Goal: Find contact information: Find contact information

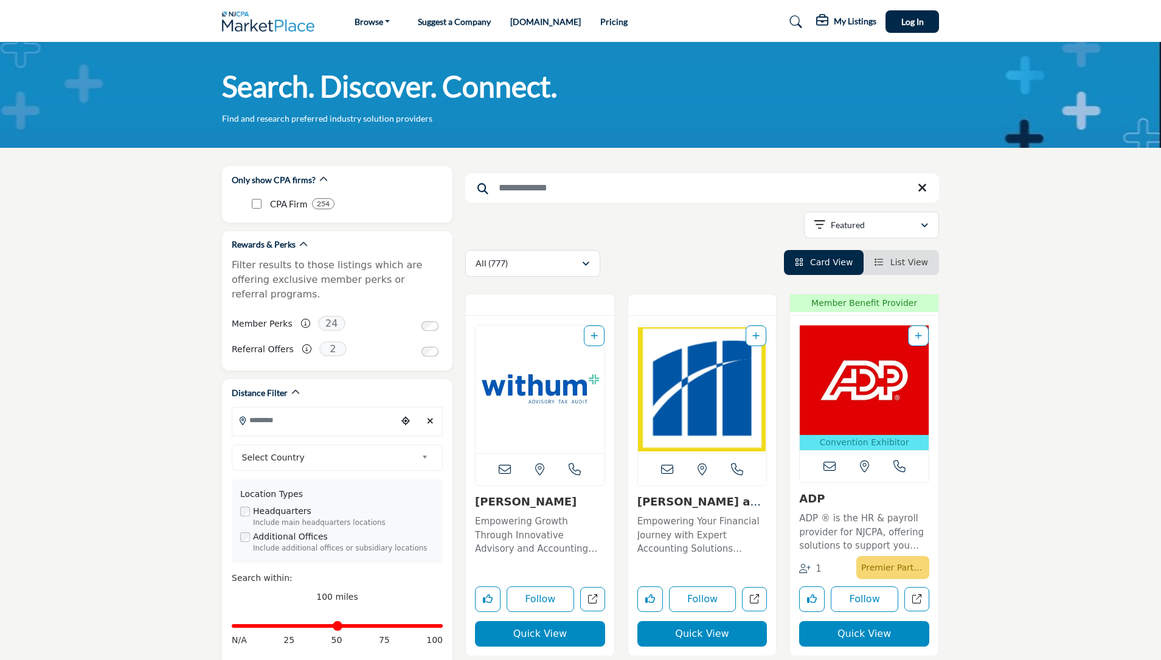
scroll to position [277, 0]
click at [320, 408] on input "Search Location" at bounding box center [314, 420] width 164 height 24
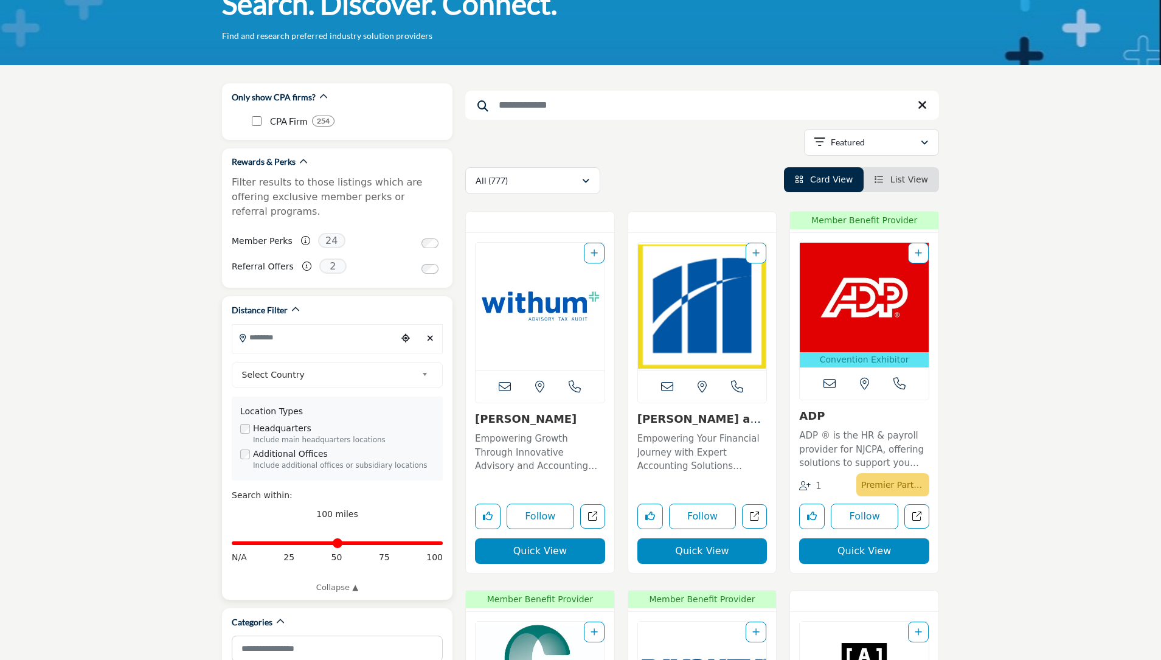
scroll to position [78, 0]
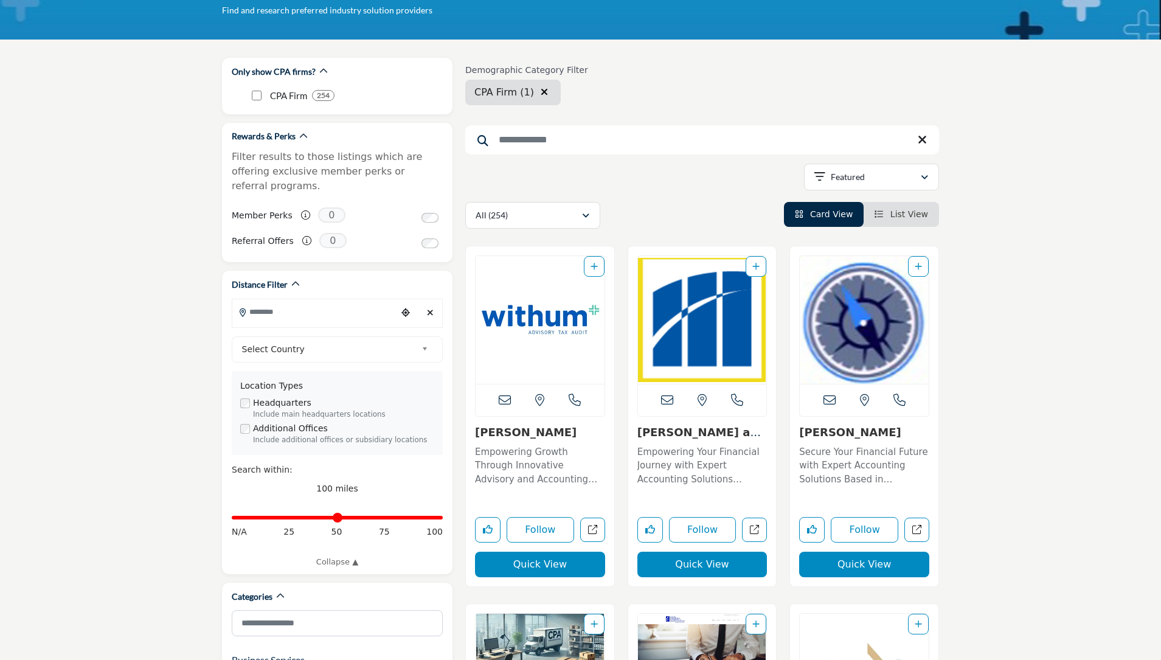
scroll to position [109, 0]
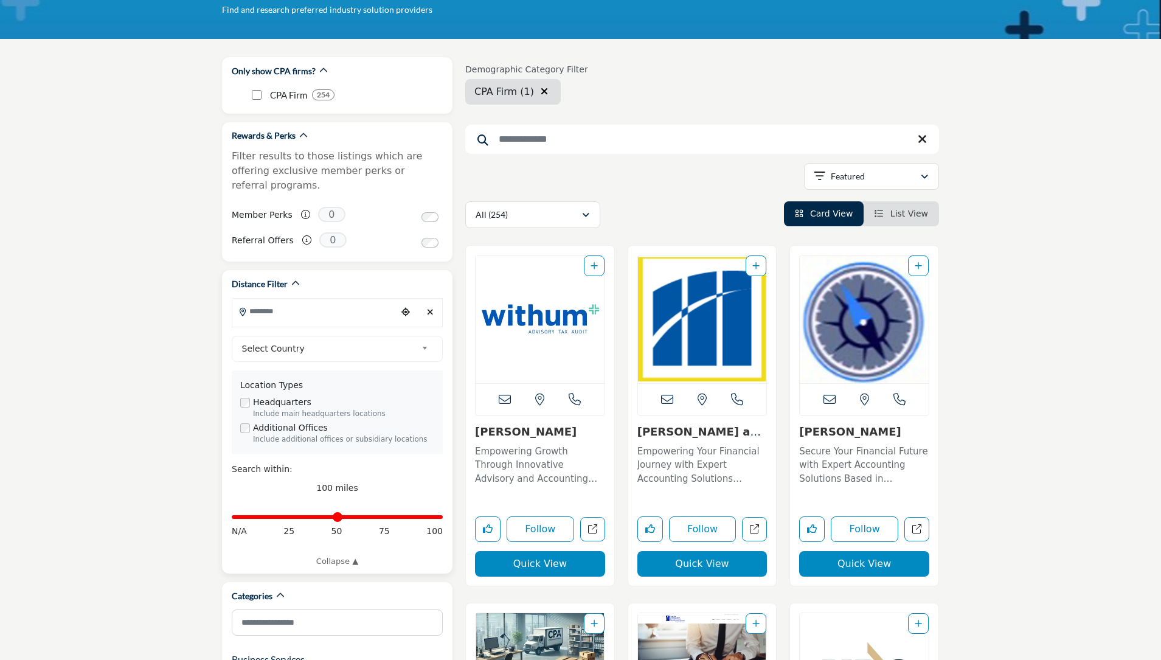
click at [373, 341] on span "Select Country" at bounding box center [329, 348] width 175 height 15
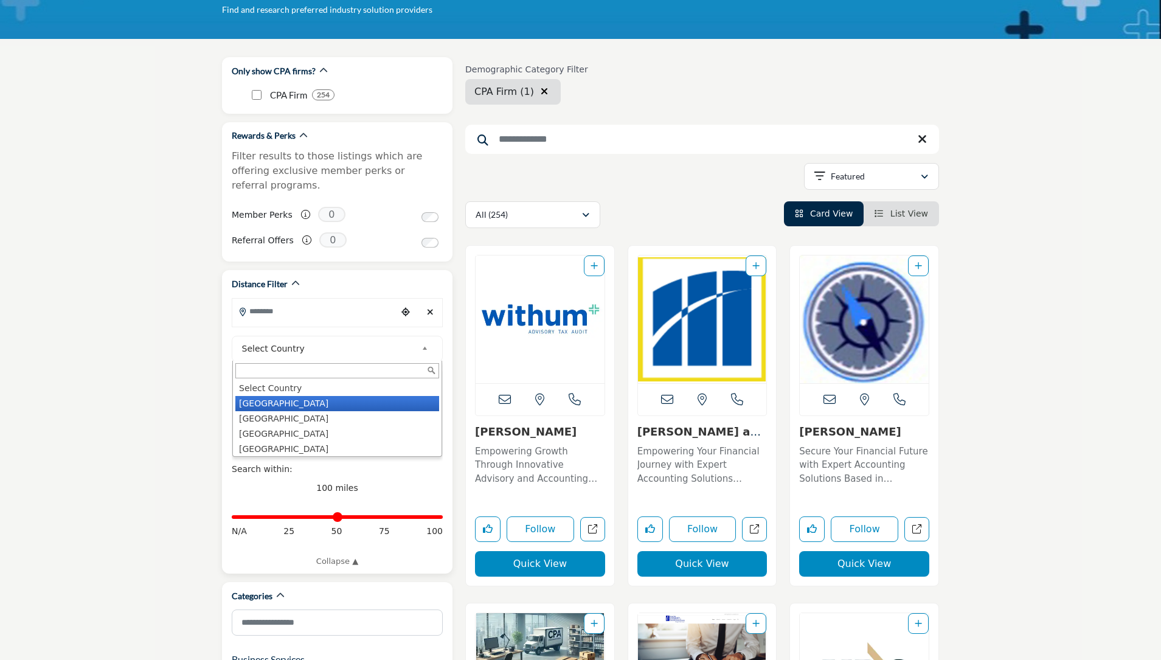
click at [325, 396] on li "United States" at bounding box center [337, 403] width 204 height 15
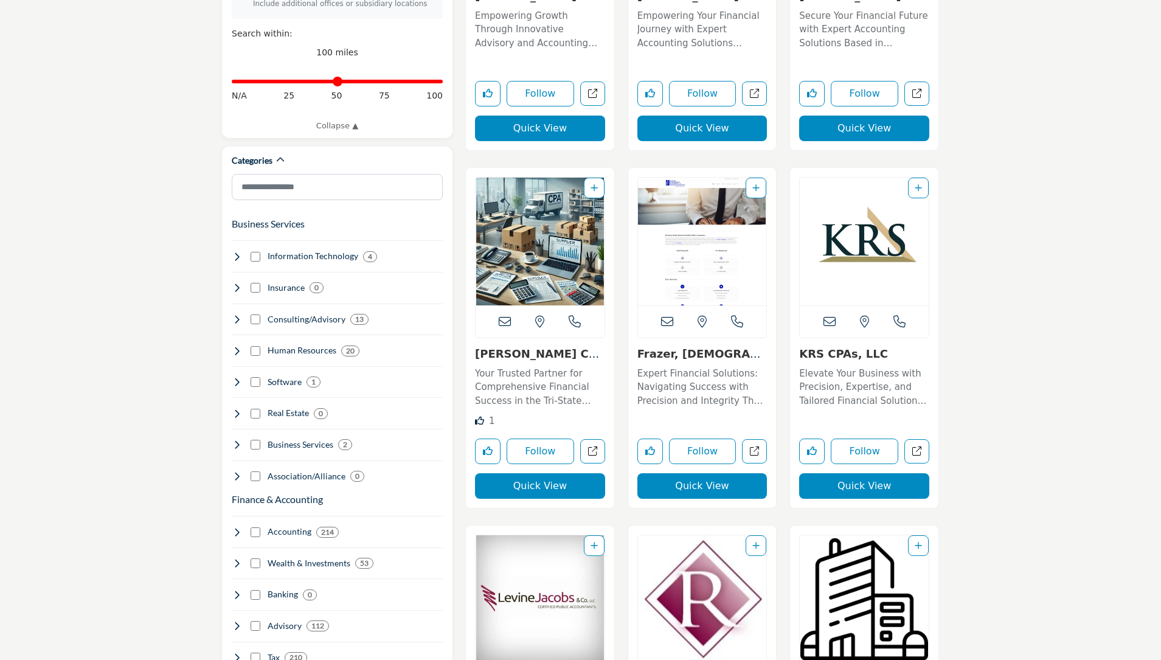
scroll to position [603, 0]
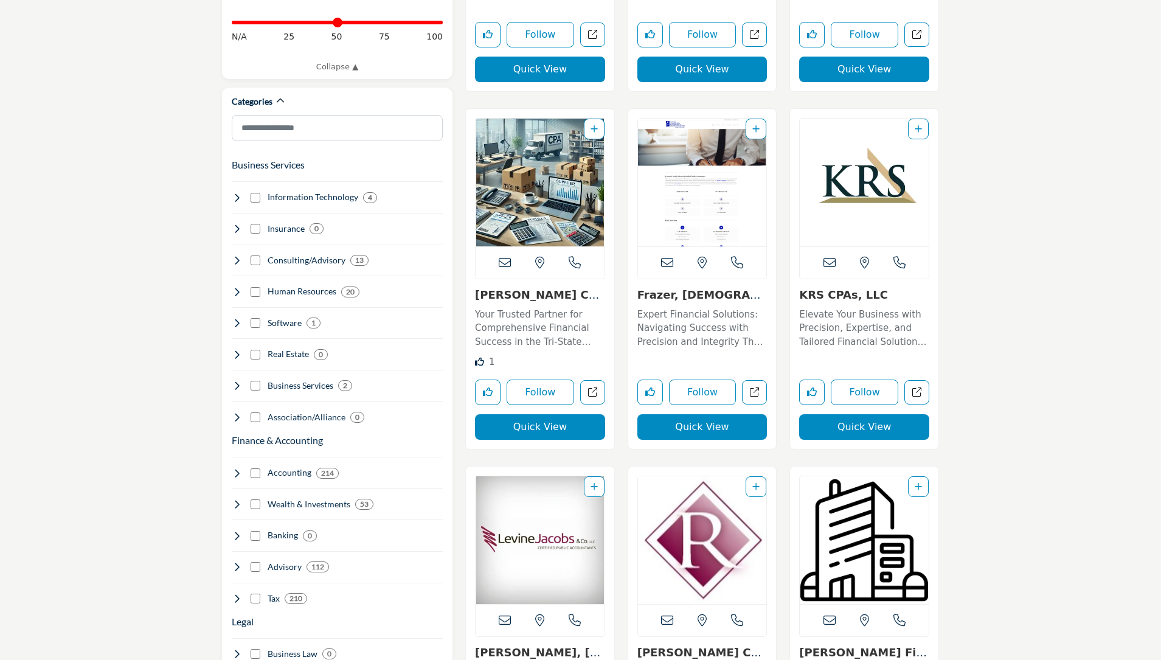
click at [893, 201] on img "Open Listing in new tab" at bounding box center [864, 183] width 129 height 128
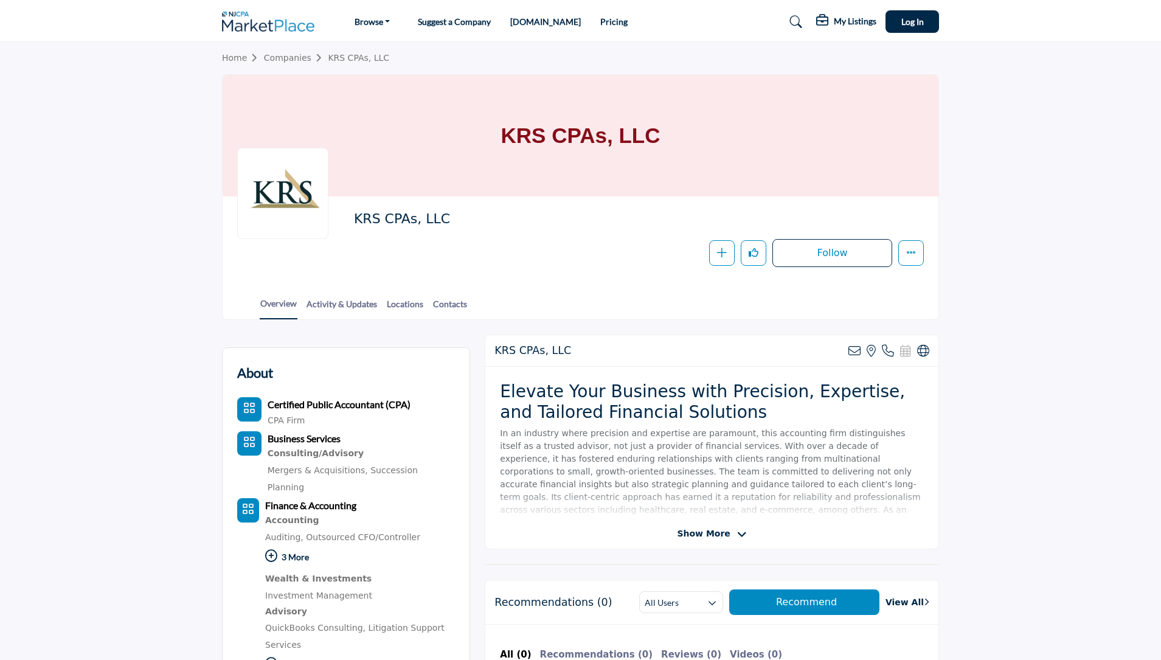
scroll to position [277, 0]
click at [437, 304] on link "Contacts" at bounding box center [449, 307] width 35 height 21
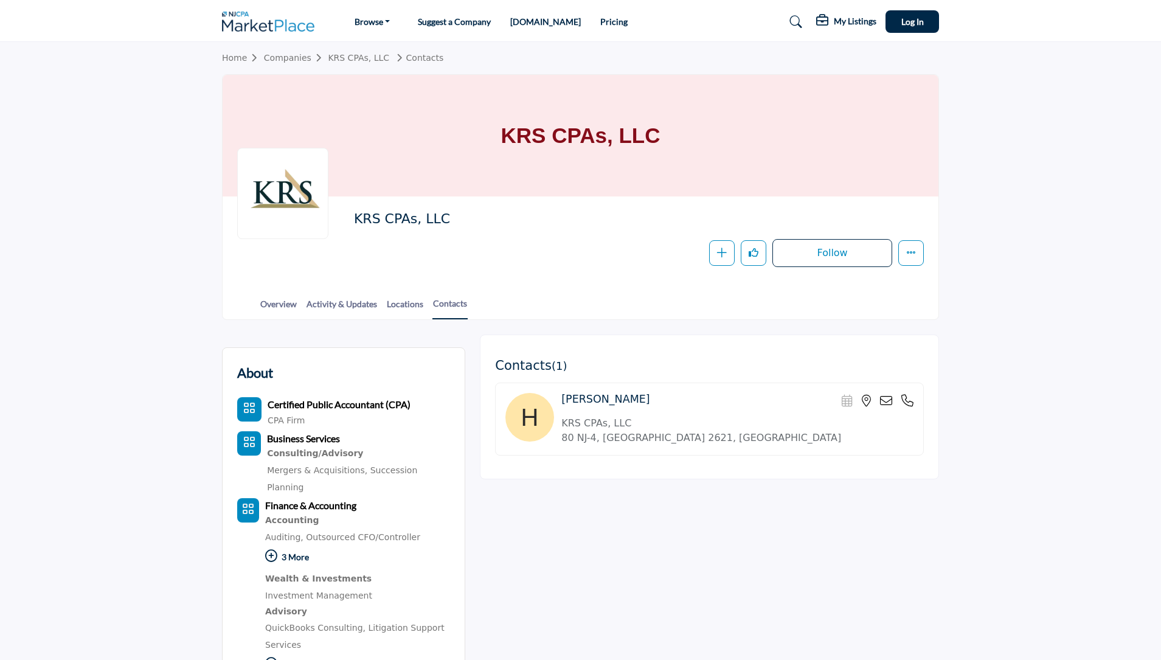
scroll to position [277, 0]
click at [884, 403] on icon at bounding box center [886, 401] width 12 height 12
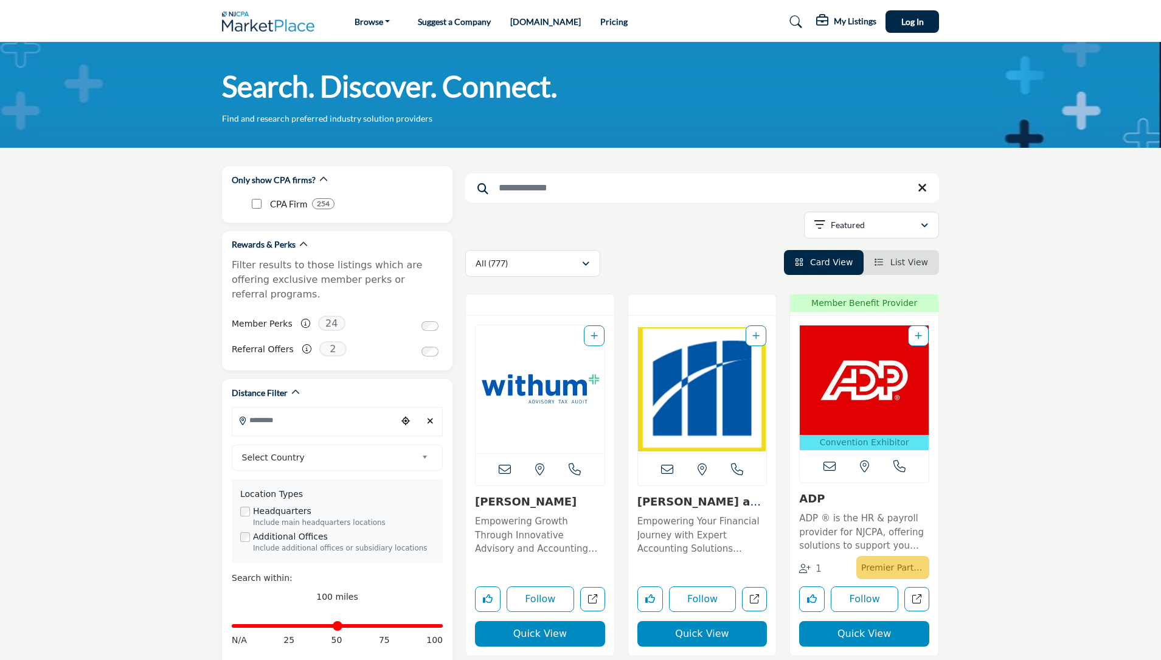
scroll to position [277, 0]
click at [415, 450] on span "Select Country" at bounding box center [329, 457] width 175 height 15
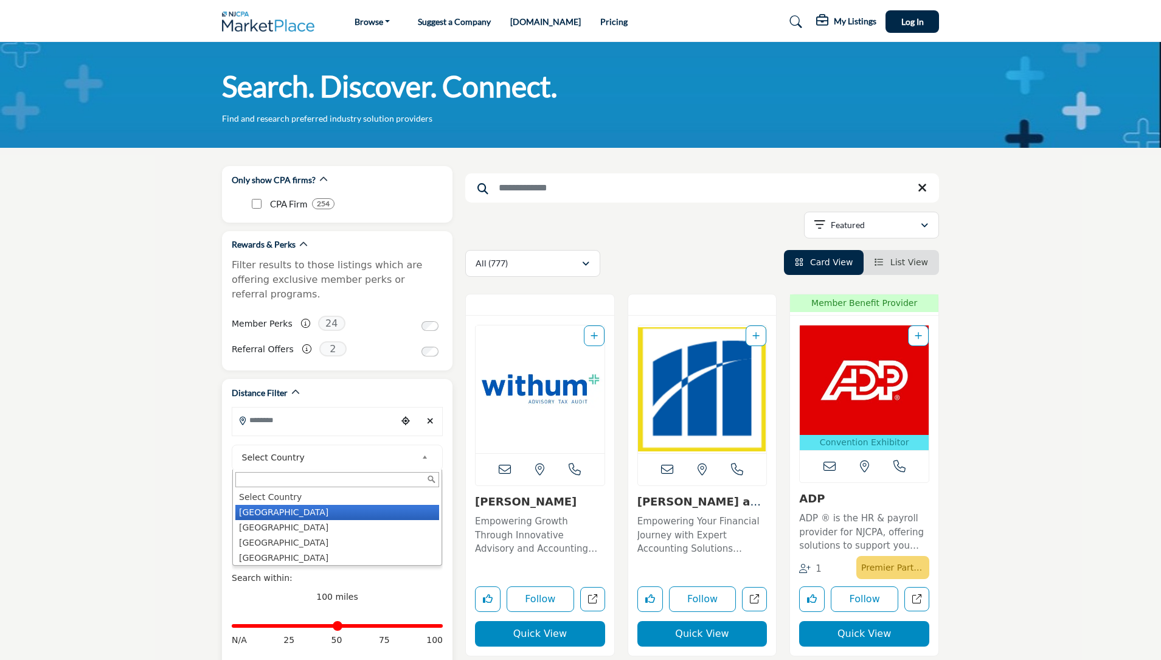
click at [321, 505] on li "[GEOGRAPHIC_DATA]" at bounding box center [337, 512] width 204 height 15
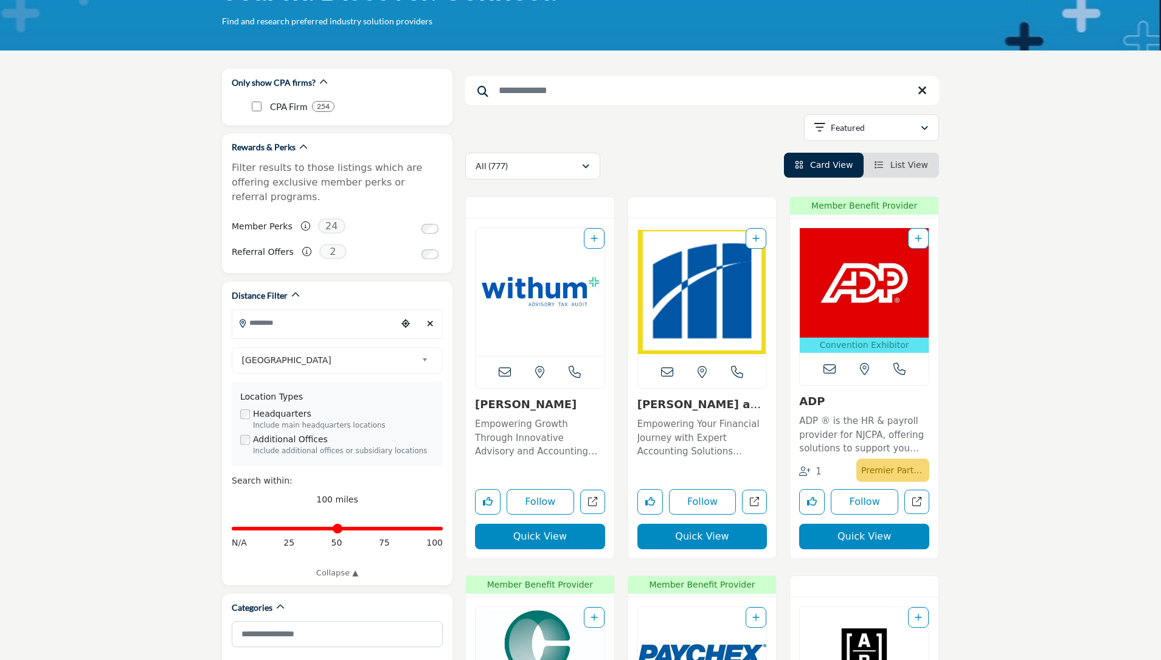
scroll to position [0, 0]
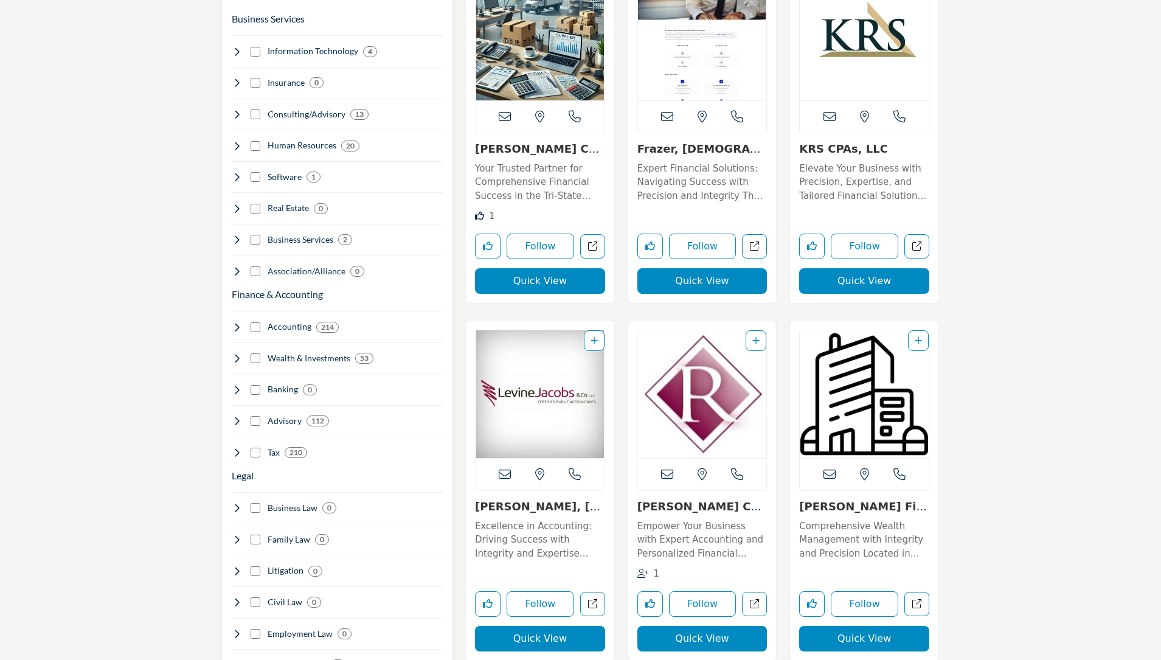
scroll to position [774, 0]
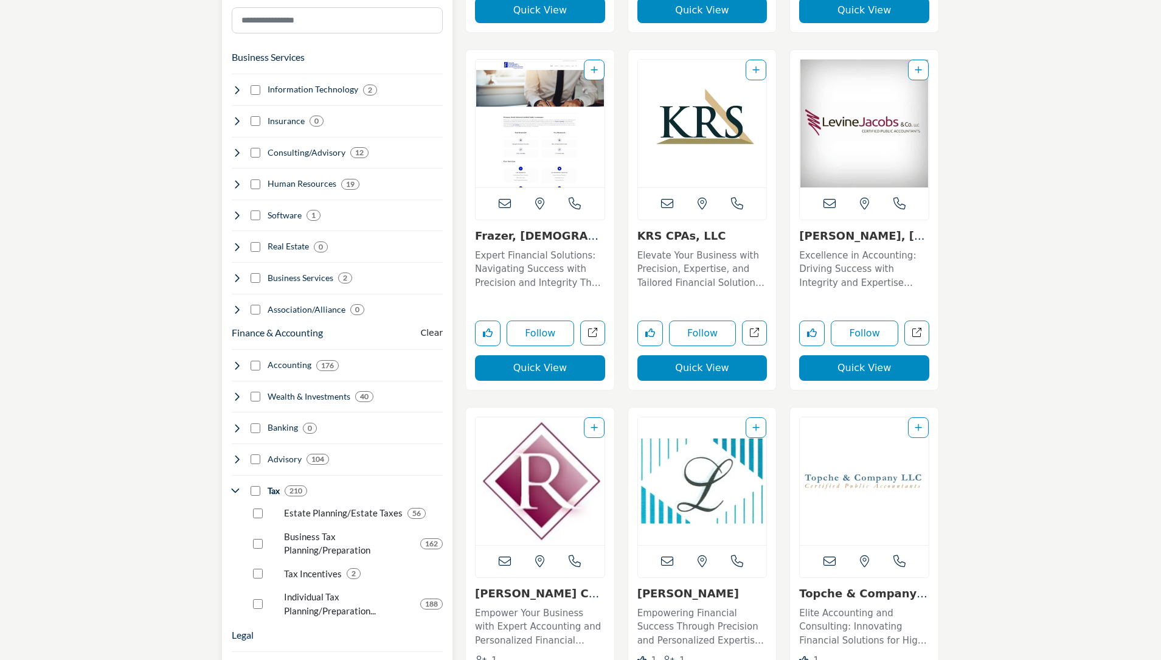
scroll to position [713, 0]
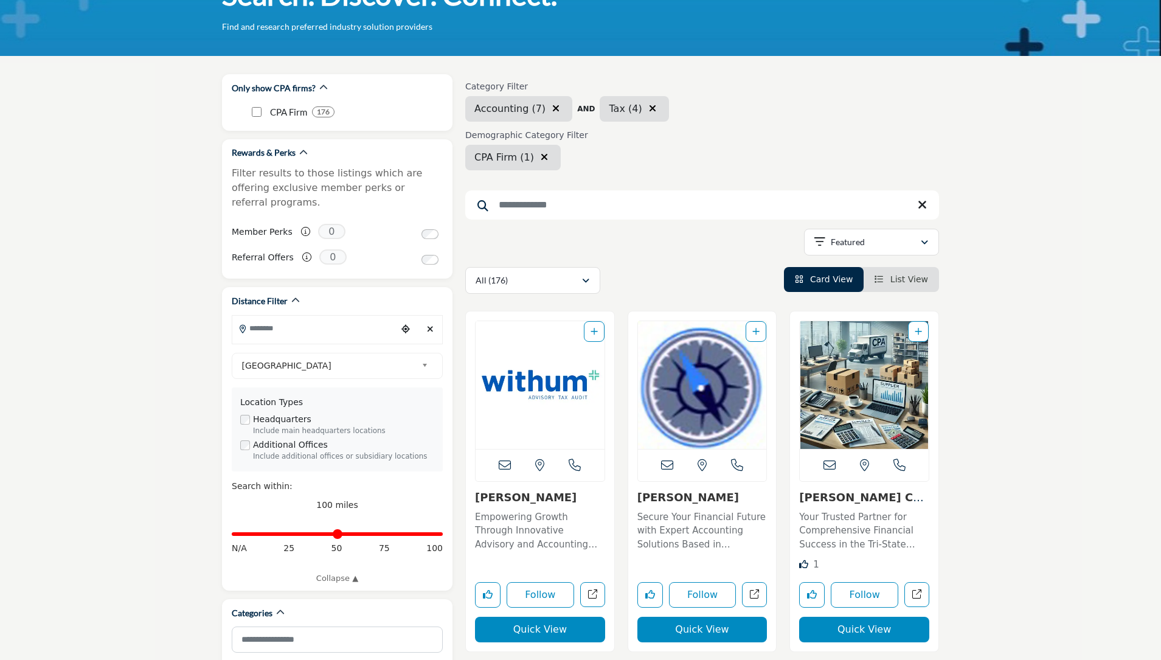
scroll to position [114, 0]
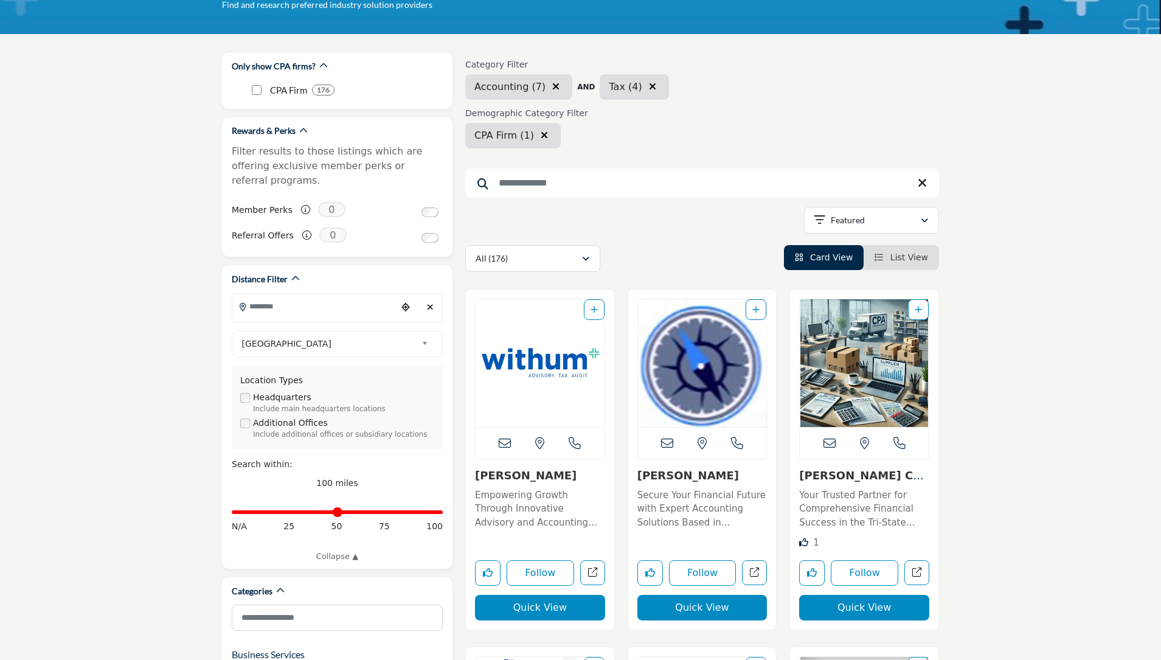
click at [923, 259] on span "List View" at bounding box center [909, 257] width 38 height 10
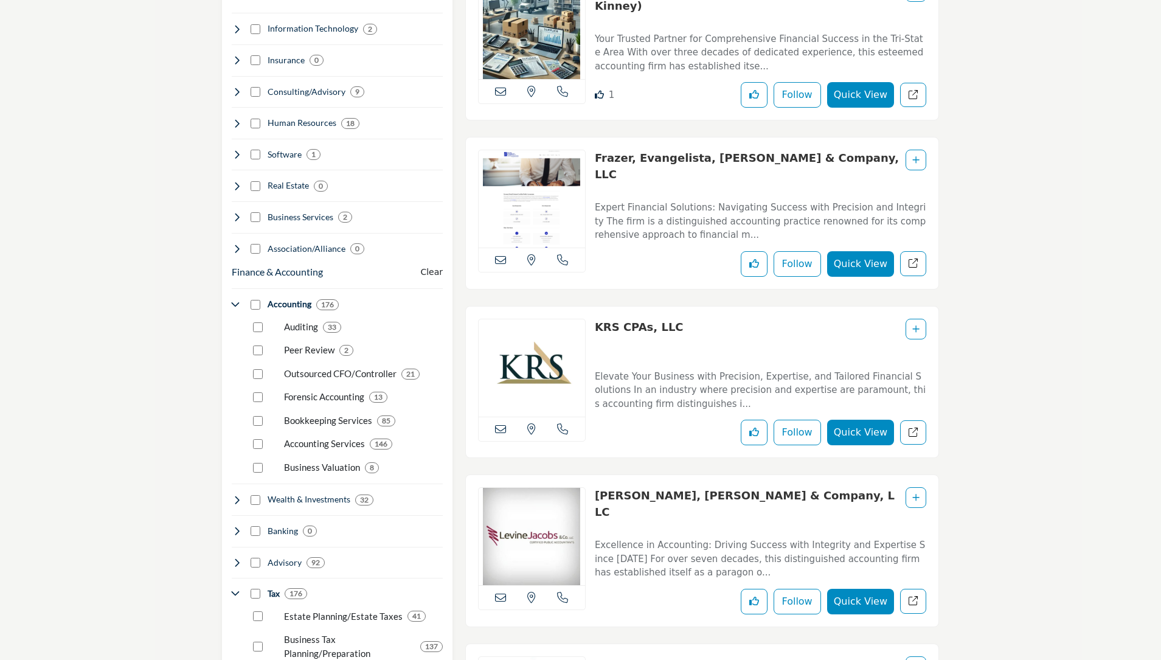
scroll to position [781, 0]
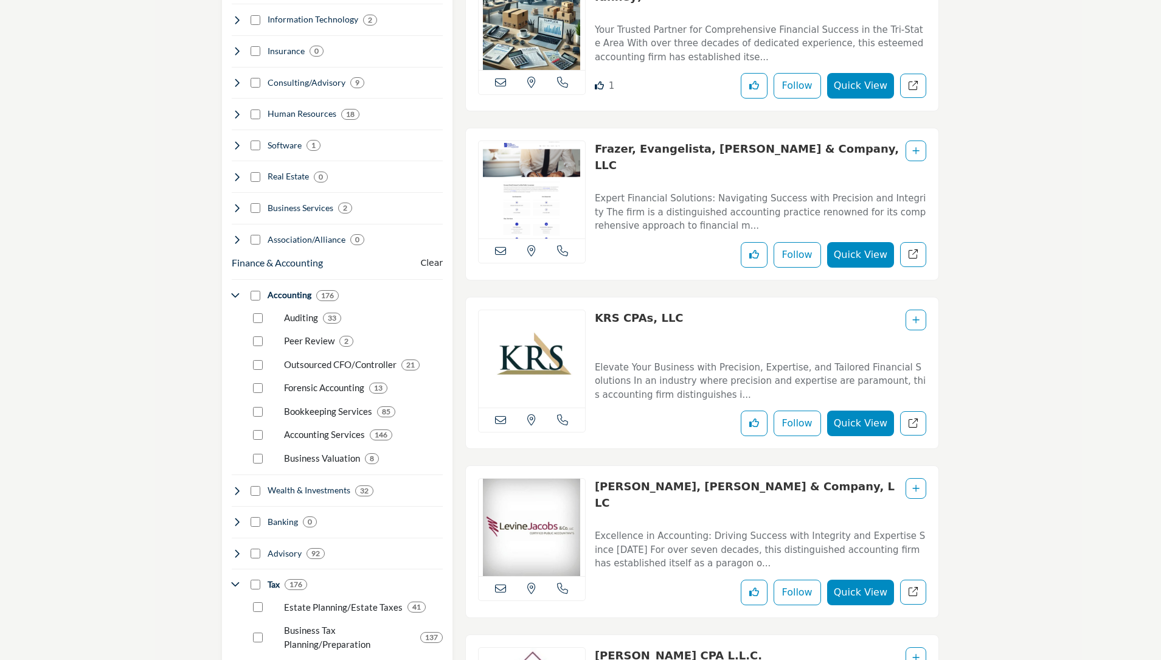
click at [738, 485] on link "Levine, Jacobs & Company, LLC" at bounding box center [745, 494] width 300 height 29
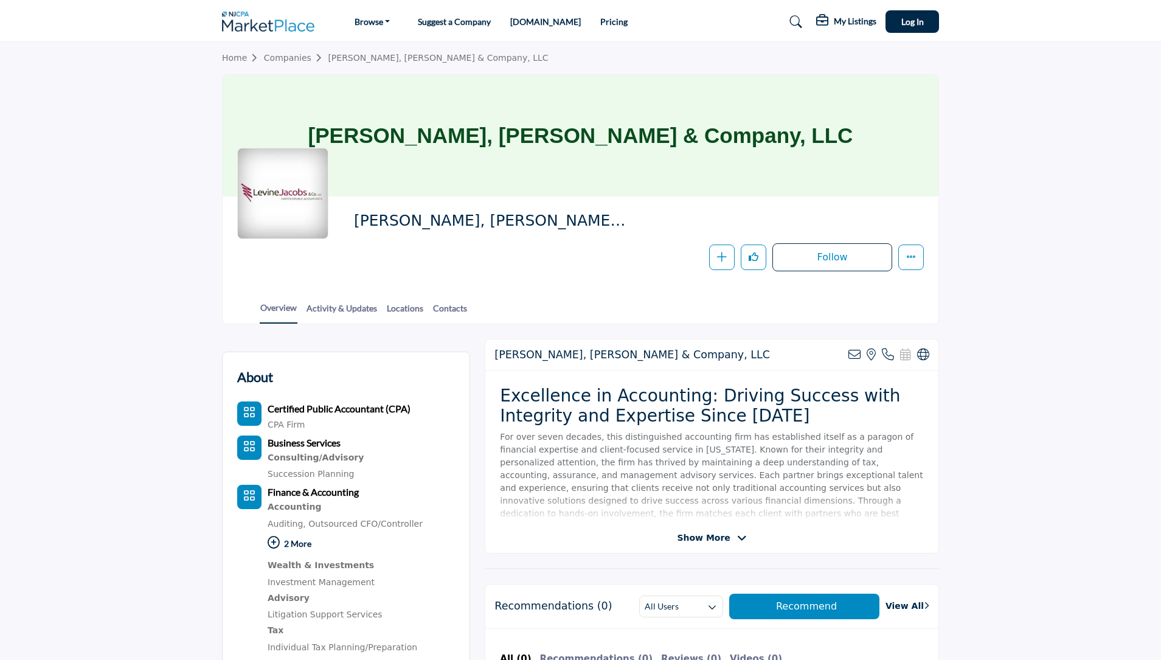
scroll to position [277, 0]
drag, startPoint x: 568, startPoint y: 221, endPoint x: 356, endPoint y: 222, distance: 212.3
type textarea "**********"
click at [355, 222] on span "Levine, Jacobs & Company, LLC" at bounding box center [491, 221] width 274 height 20
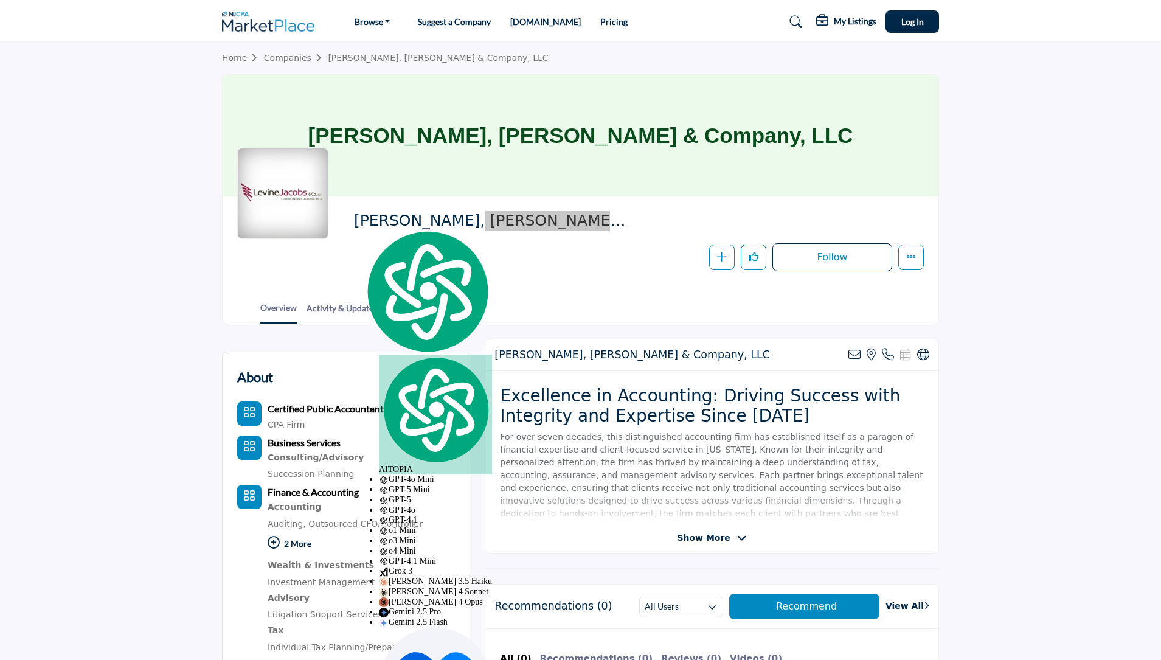
click at [298, 58] on link "Companies" at bounding box center [296, 58] width 64 height 10
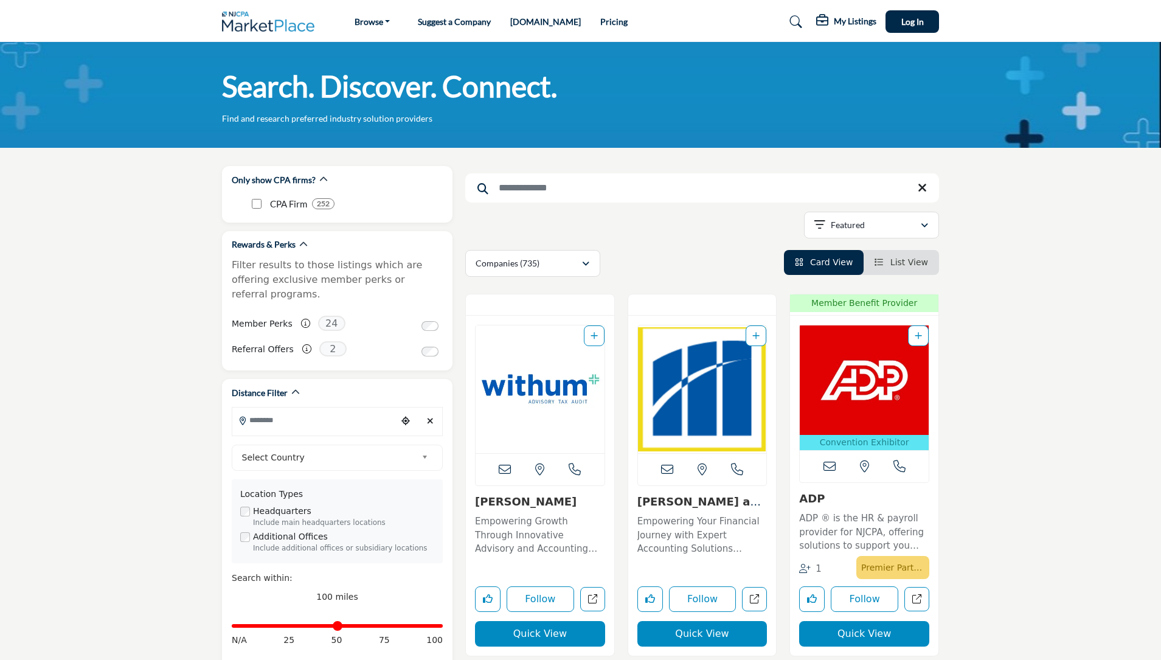
scroll to position [277, 0]
click at [718, 381] on img "Open Listing in new tab" at bounding box center [702, 389] width 129 height 128
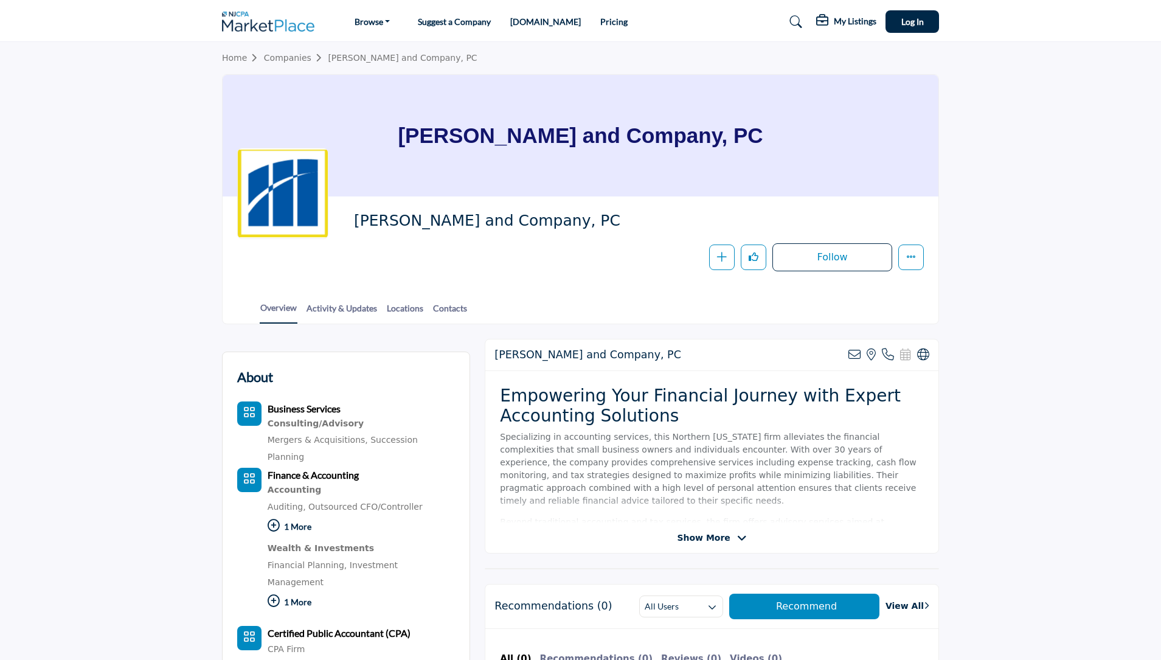
scroll to position [277, 0]
drag, startPoint x: 530, startPoint y: 223, endPoint x: 356, endPoint y: 220, distance: 174.0
type textarea "**********"
click at [356, 220] on span "[PERSON_NAME] and Company, PC" at bounding box center [491, 221] width 274 height 20
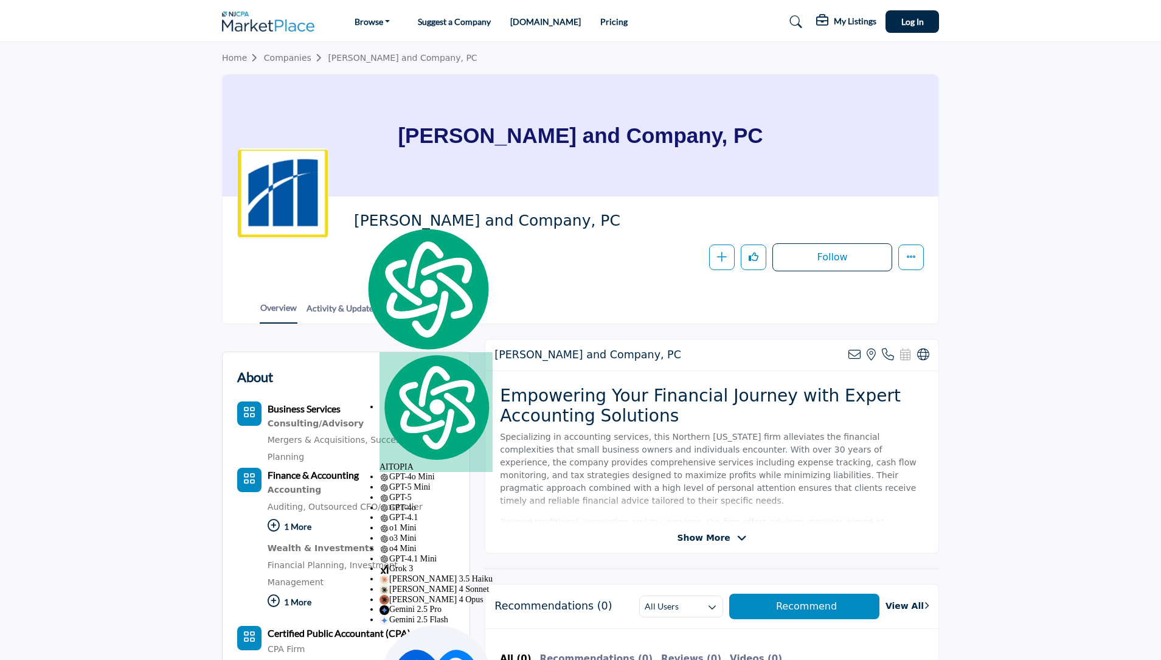
copy span "[PERSON_NAME] and Company, PC"
click at [291, 61] on link "Companies" at bounding box center [296, 58] width 64 height 10
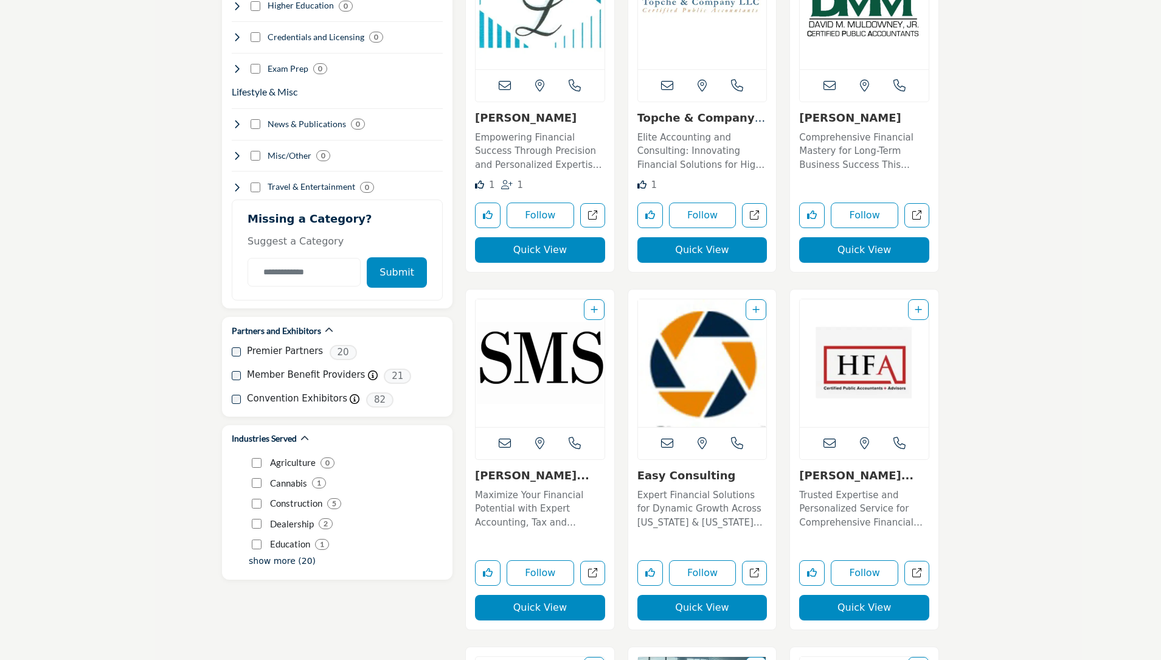
scroll to position [1507, 0]
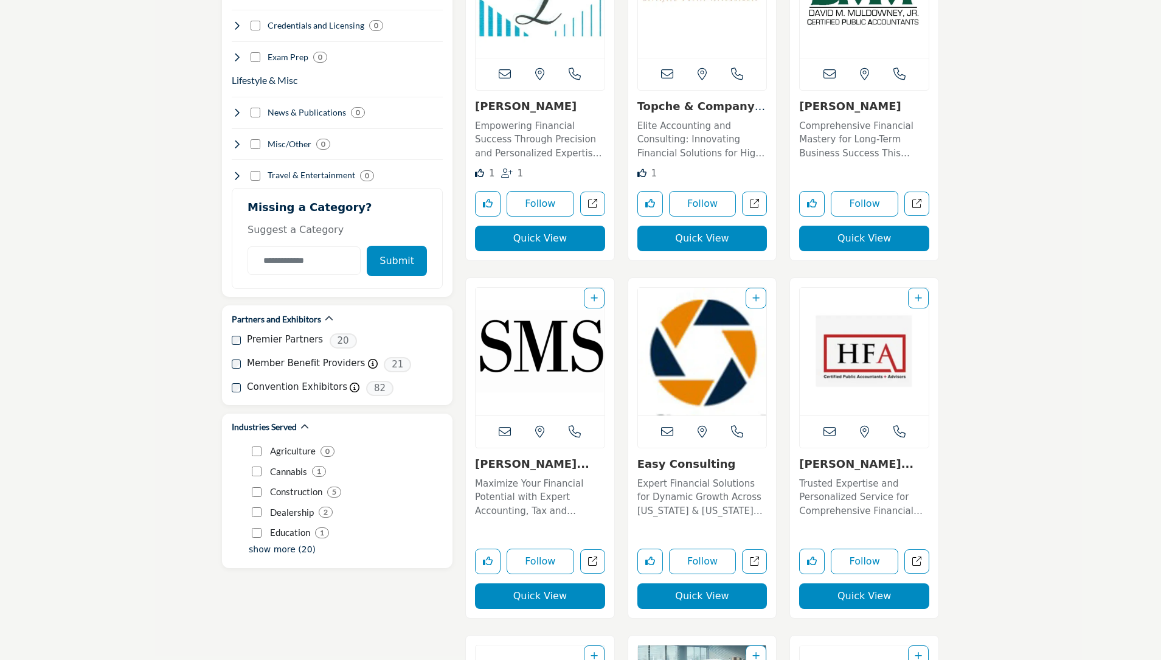
click at [687, 103] on link "Topche & Company LLC..." at bounding box center [701, 113] width 128 height 26
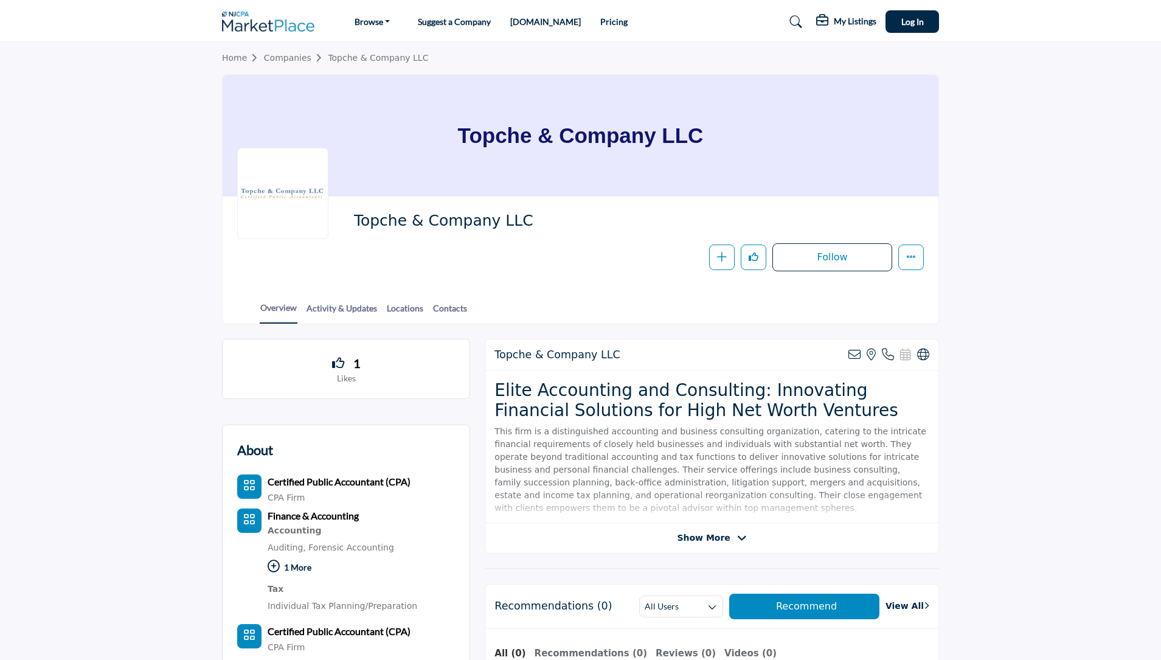
scroll to position [277, 0]
drag, startPoint x: 512, startPoint y: 220, endPoint x: 357, endPoint y: 222, distance: 155.1
type textarea "**********"
click at [357, 222] on span "Topche & Company LLC" at bounding box center [491, 221] width 274 height 20
